Goal: Task Accomplishment & Management: Complete application form

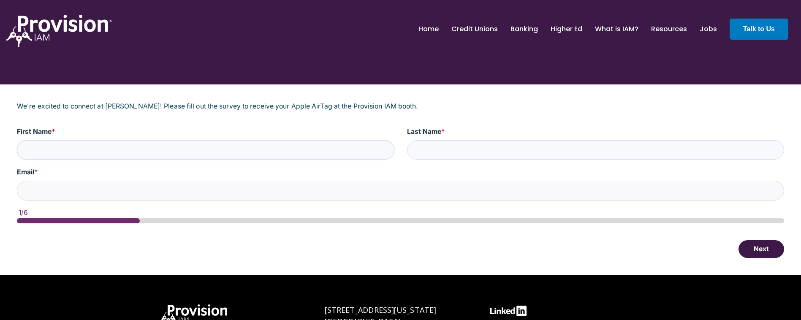
click at [266, 144] on input "First Name *" at bounding box center [206, 150] width 378 height 20
type input "[PERSON_NAME]"
type input "[EMAIL_ADDRESS][DOMAIN_NAME]"
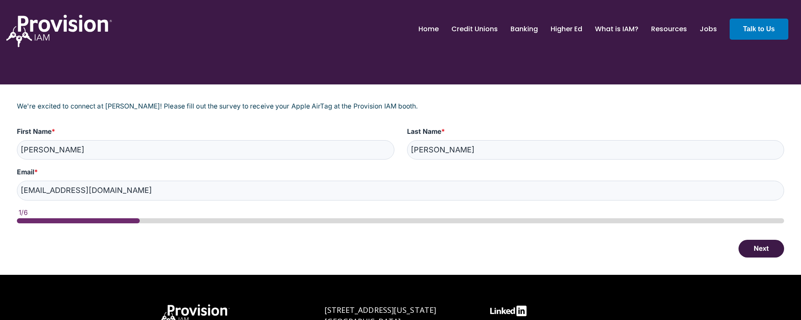
click at [394, 248] on button "Next" at bounding box center [762, 249] width 46 height 18
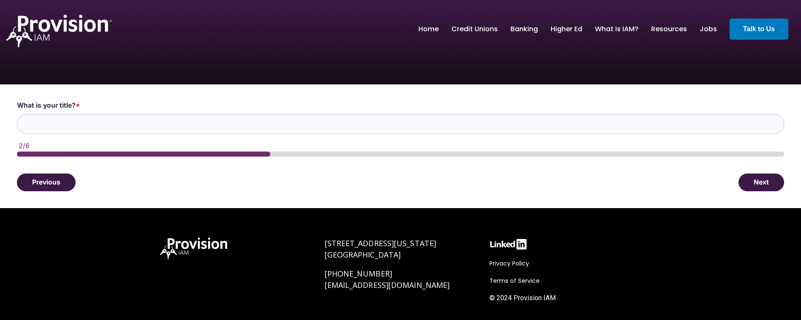
click at [394, 124] on input "What is your title? *" at bounding box center [400, 124] width 767 height 20
type input "Principal Systems Architect - Supervisor"
click at [394, 181] on button "Next" at bounding box center [762, 182] width 46 height 18
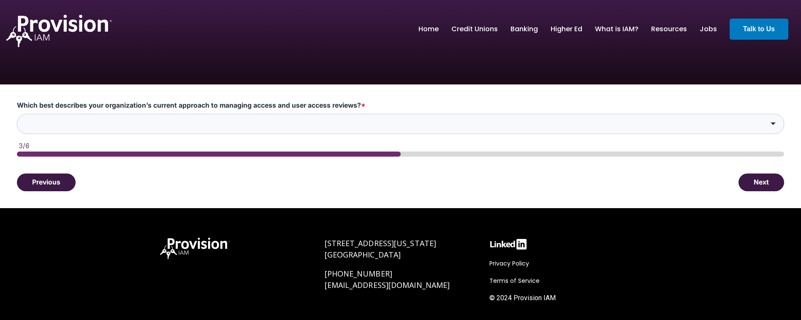
click at [394, 117] on input "Which best describes your organization’s current approach to managing access an…" at bounding box center [400, 124] width 767 height 20
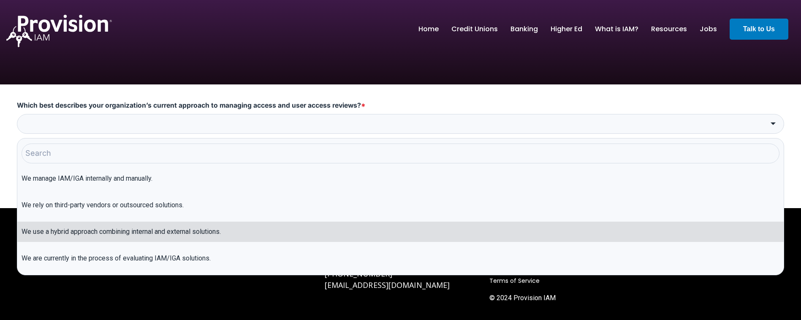
click at [255, 229] on li "We use a hybrid approach combining internal and external solutions." at bounding box center [400, 232] width 766 height 20
type input "We use a hybrid approach combining internal and external solutions."
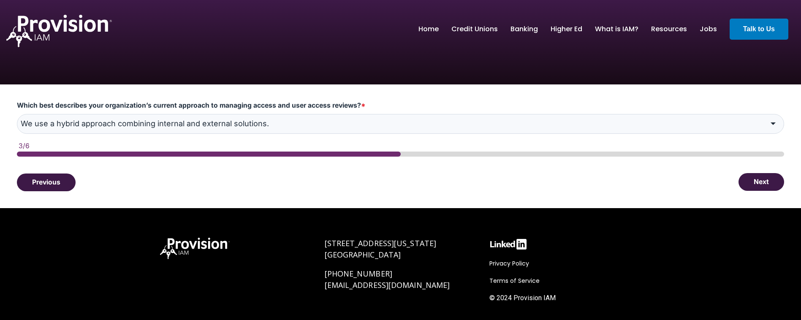
click at [394, 183] on button "Next" at bounding box center [762, 182] width 46 height 18
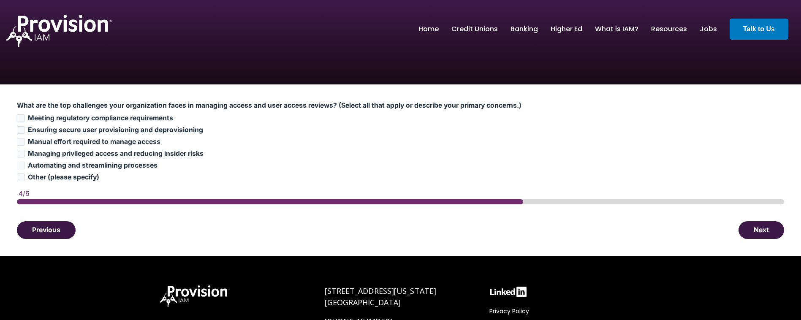
click at [22, 118] on input "Meeting regulatory compliance requirements" at bounding box center [21, 118] width 8 height 8
checkbox input "true"
click at [24, 142] on input "Manual effort required to manage access" at bounding box center [21, 142] width 8 height 8
checkbox input "true"
click at [21, 163] on input "Automating and streamlining processes" at bounding box center [21, 166] width 8 height 8
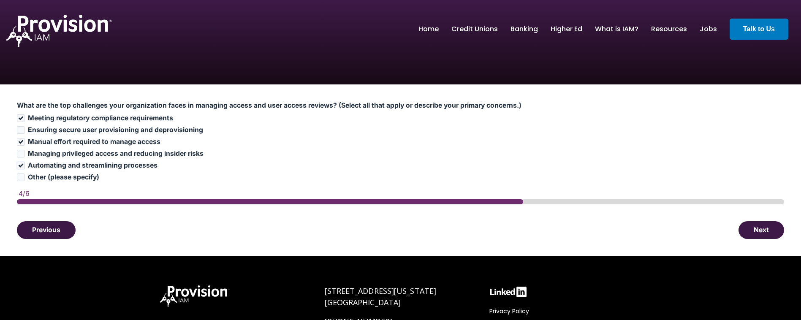
checkbox input "true"
click at [394, 232] on button "Next" at bounding box center [762, 230] width 46 height 18
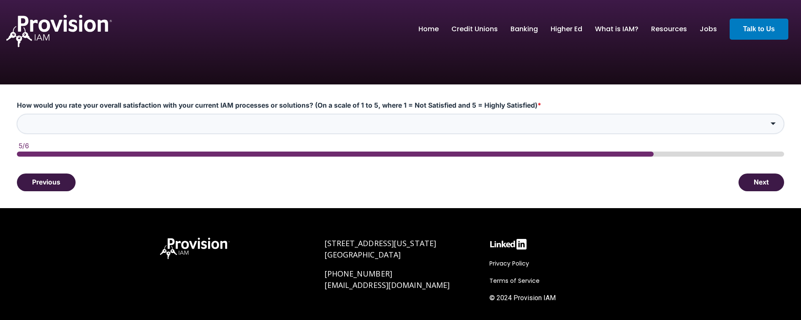
click at [394, 126] on input "How would you rate your overall satisfaction with your current IAM processes or…" at bounding box center [400, 124] width 767 height 20
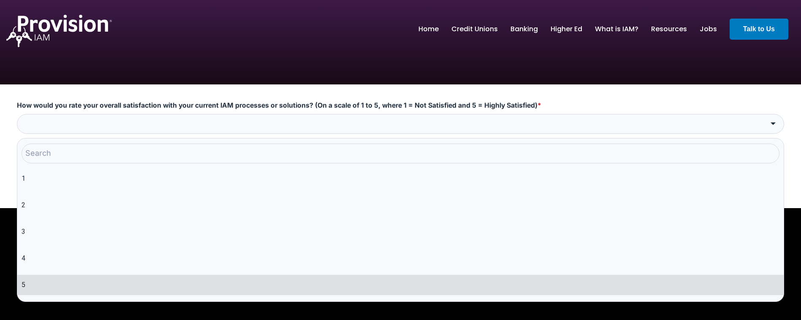
click at [47, 285] on li "5" at bounding box center [400, 285] width 766 height 20
type input "5"
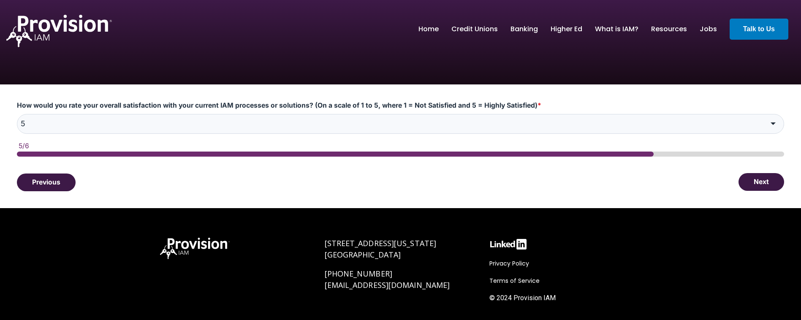
click at [394, 177] on button "Next" at bounding box center [762, 182] width 46 height 18
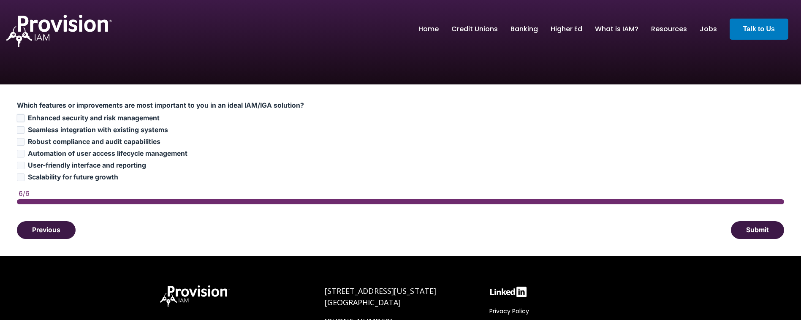
click at [21, 118] on input "Enhanced security and risk management" at bounding box center [21, 118] width 8 height 8
checkbox input "true"
click at [21, 153] on input "Automation of user access lifecycle management" at bounding box center [21, 154] width 8 height 8
checkbox input "true"
click at [21, 165] on input "User-friendly interface and reporting" at bounding box center [21, 166] width 8 height 8
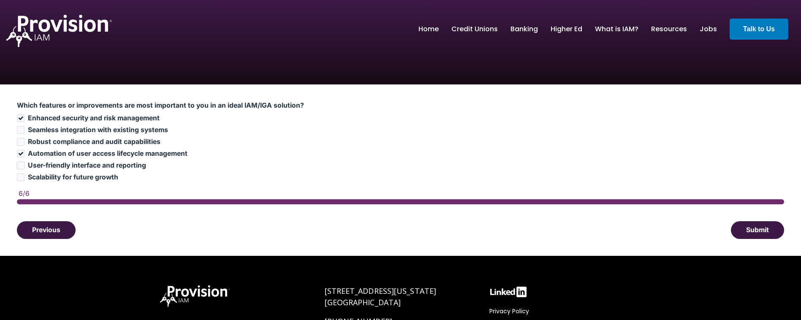
checkbox input "true"
click at [394, 231] on button "Submit" at bounding box center [757, 230] width 53 height 18
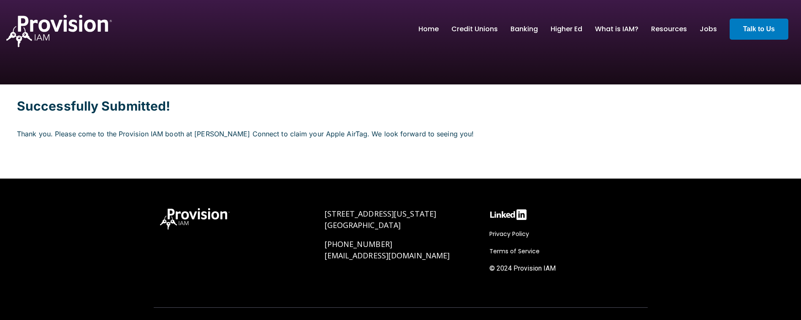
click at [394, 133] on p "Thank you. Please come to the Provision IAM booth at [PERSON_NAME] Connect to c…" at bounding box center [400, 129] width 767 height 17
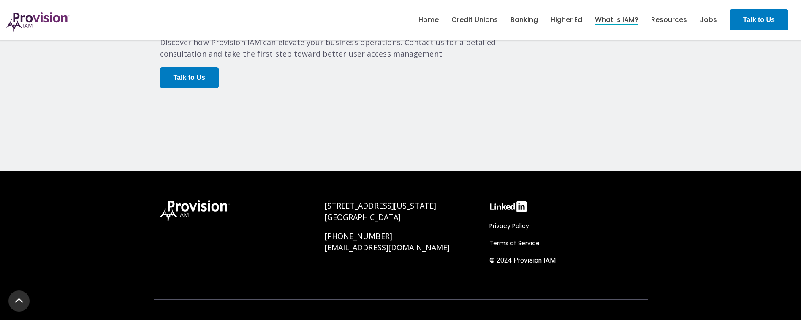
scroll to position [1511, 0]
